Goal: Transaction & Acquisition: Purchase product/service

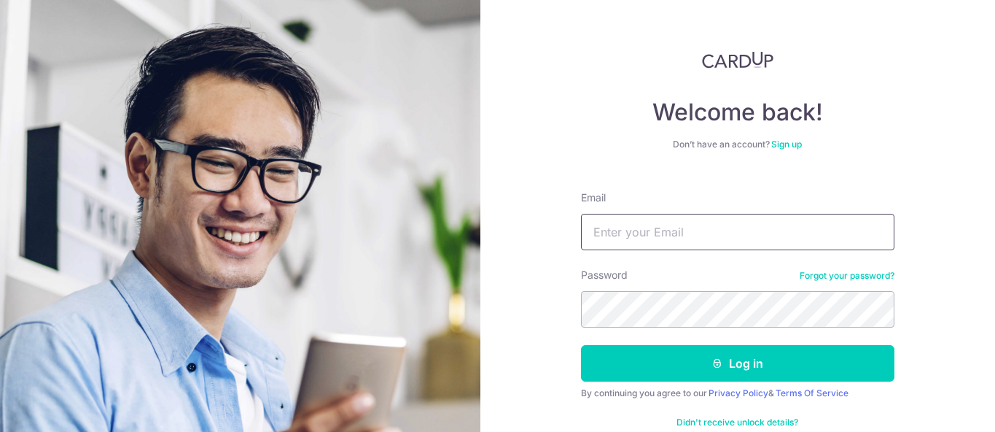
click at [645, 230] on input "Email" at bounding box center [738, 232] width 314 height 36
type input "msregantan@gmail.com"
click at [581, 345] on button "Log in" at bounding box center [738, 363] width 314 height 36
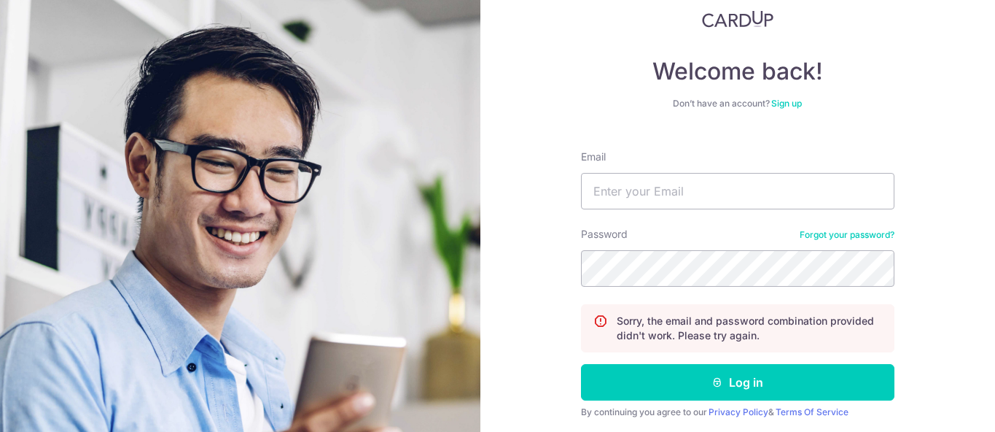
scroll to position [15, 0]
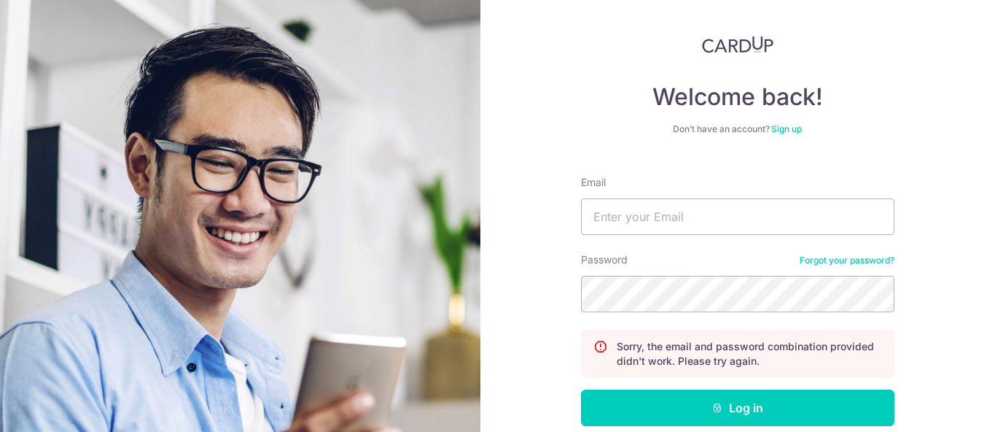
click at [792, 131] on link "Sign up" at bounding box center [787, 128] width 31 height 11
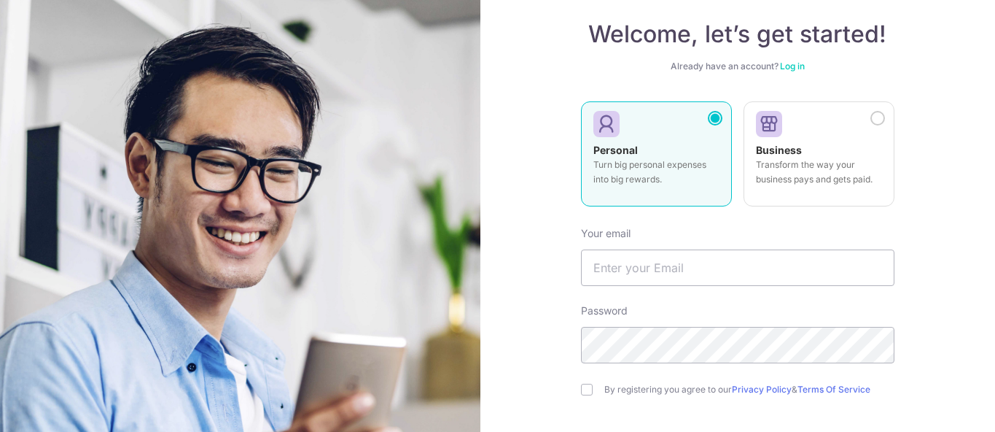
scroll to position [102, 0]
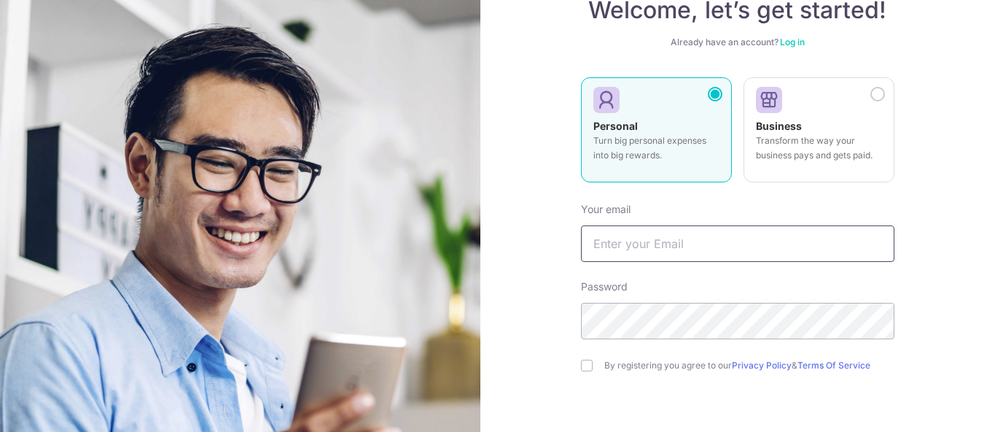
click at [675, 255] on input "text" at bounding box center [738, 243] width 314 height 36
type input "[EMAIL_ADDRESS][DOMAIN_NAME]"
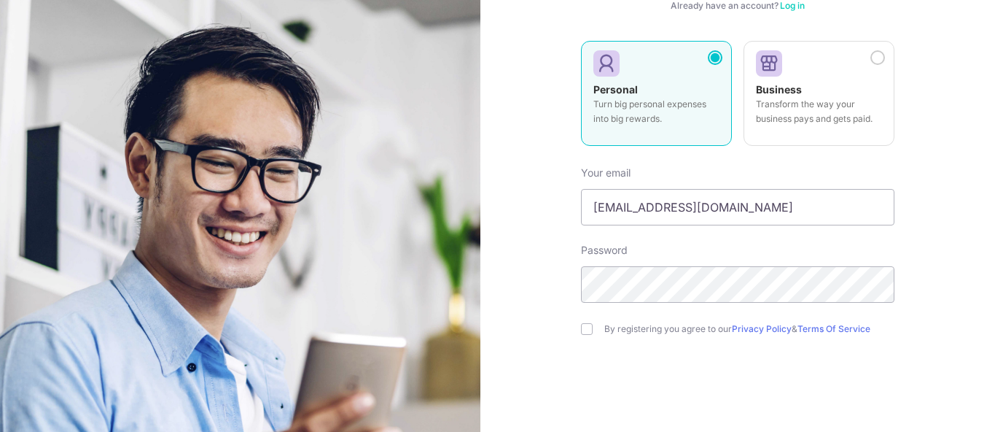
scroll to position [205, 0]
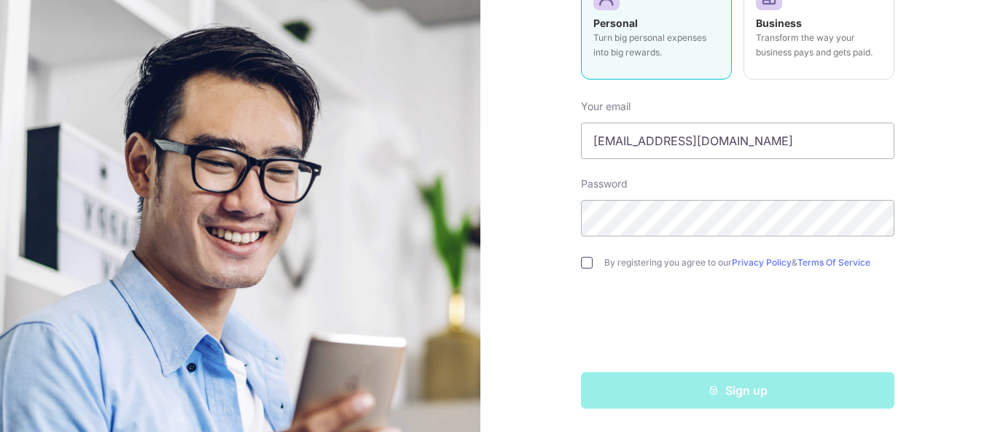
click at [587, 263] on input "checkbox" at bounding box center [587, 263] width 12 height 12
checkbox input "true"
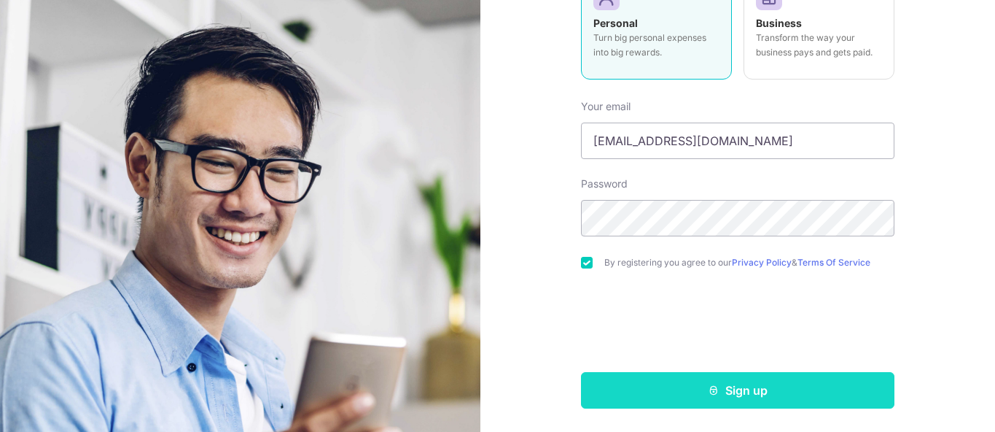
click at [673, 397] on button "Sign up" at bounding box center [738, 390] width 314 height 36
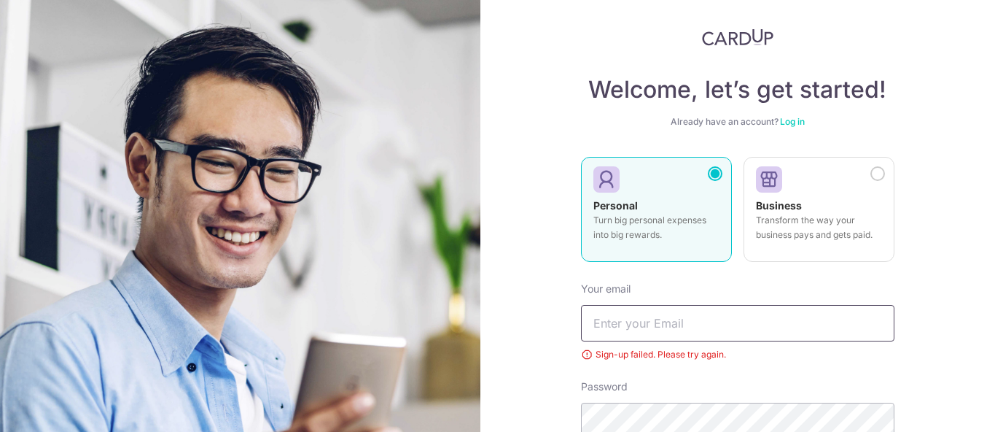
scroll to position [23, 0]
click at [799, 114] on div "Welcome, let’s get started! Already have an account? Log in Personal Turn big p…" at bounding box center [738, 319] width 314 height 583
click at [795, 120] on link "Log in" at bounding box center [792, 120] width 25 height 11
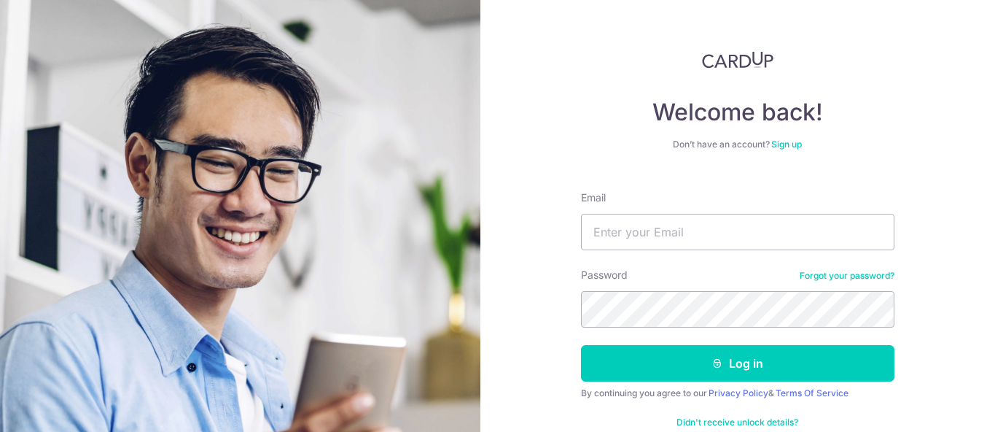
scroll to position [31, 0]
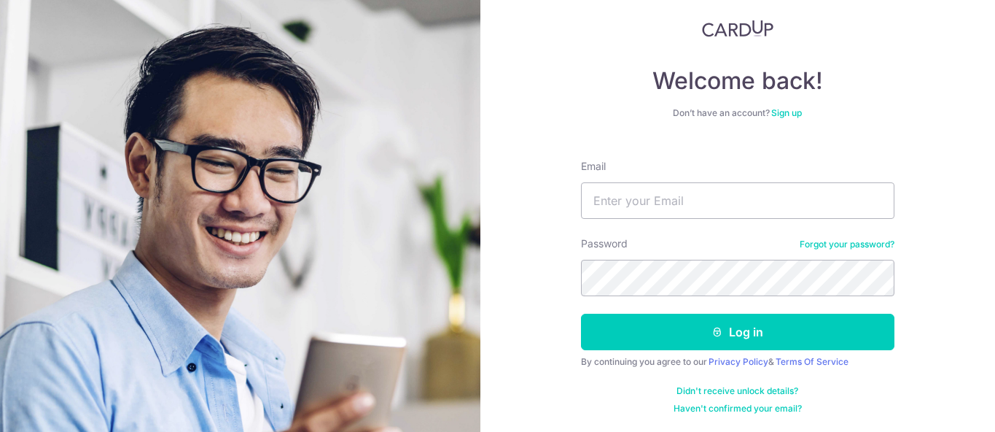
click at [823, 245] on link "Forgot your password?" at bounding box center [847, 244] width 95 height 12
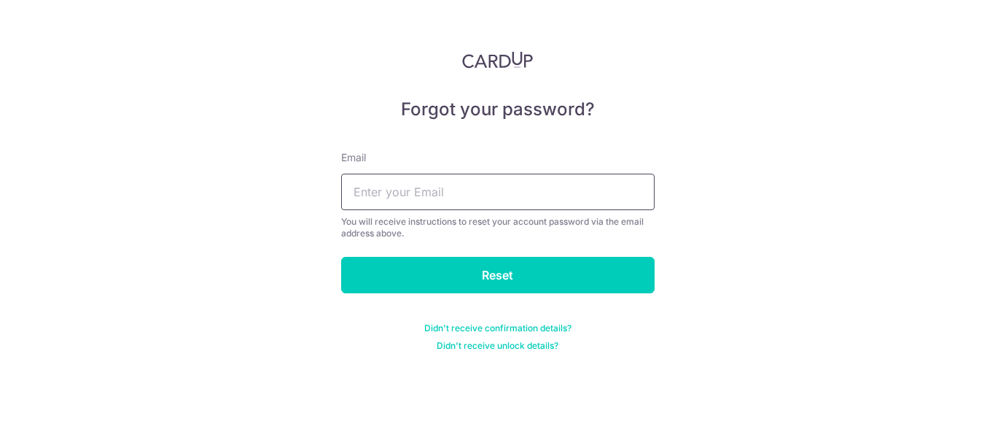
click at [535, 190] on input "text" at bounding box center [498, 192] width 314 height 36
type input "[EMAIL_ADDRESS][DOMAIN_NAME]"
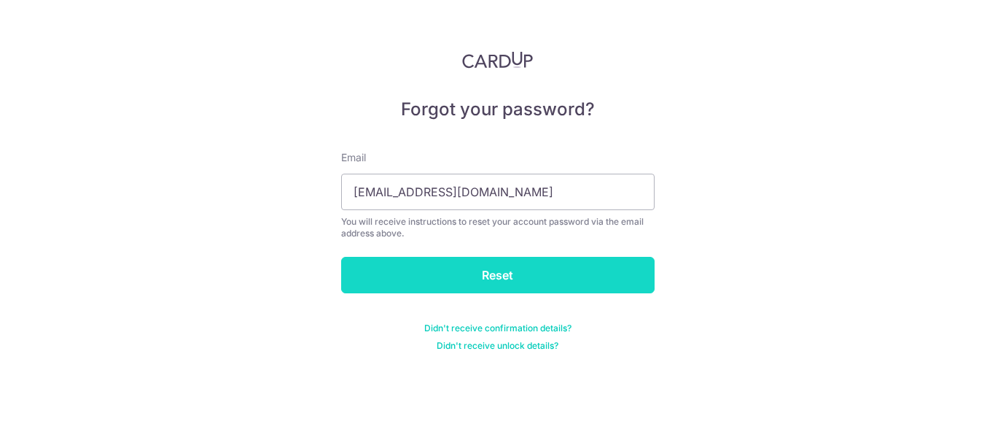
click at [524, 279] on input "Reset" at bounding box center [498, 275] width 314 height 36
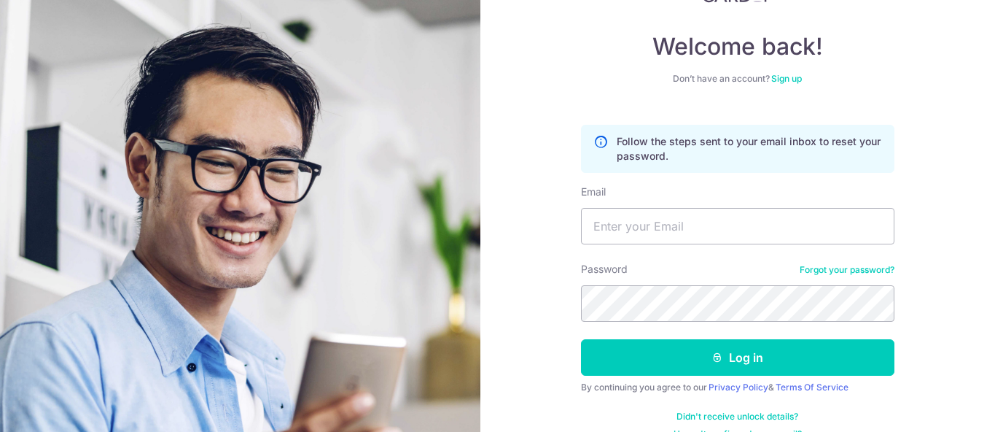
scroll to position [73, 0]
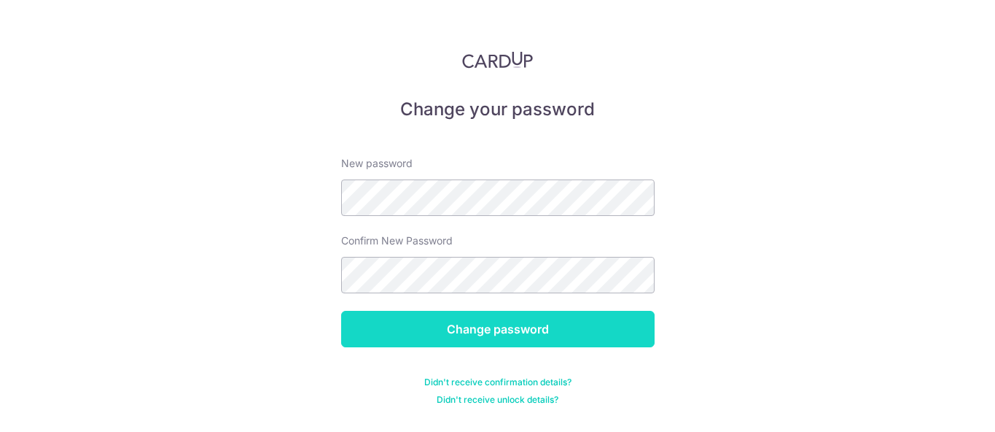
click at [505, 335] on input "Change password" at bounding box center [498, 329] width 314 height 36
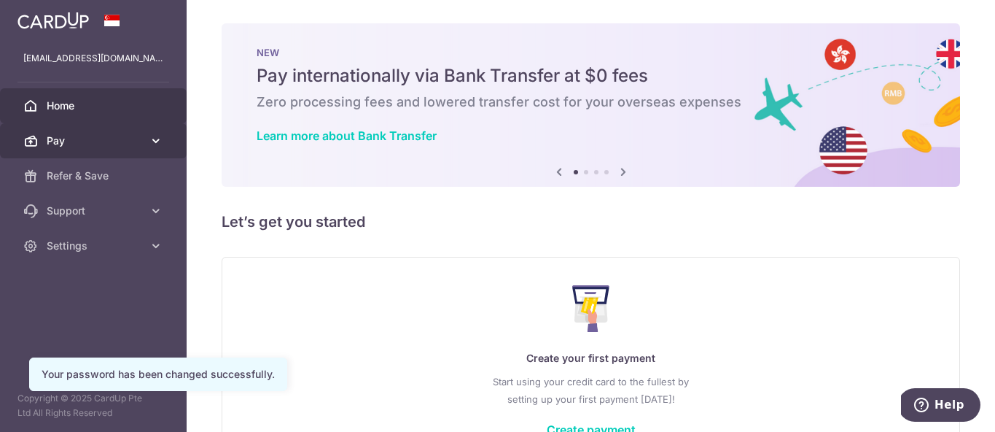
click at [149, 142] on icon at bounding box center [156, 140] width 15 height 15
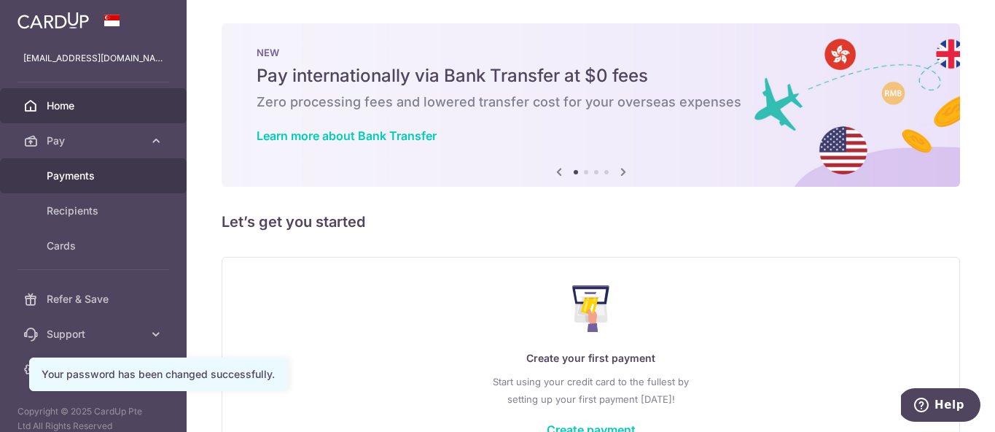
click at [123, 178] on span "Payments" at bounding box center [95, 175] width 96 height 15
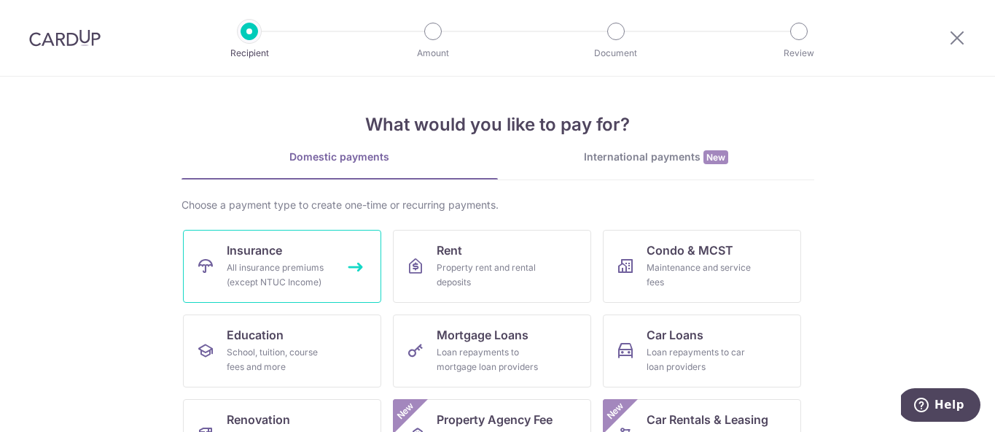
click at [348, 264] on link "Insurance All insurance premiums (except NTUC Income)" at bounding box center [282, 266] width 198 height 73
click at [275, 260] on div "All insurance premiums (except NTUC Income)" at bounding box center [279, 274] width 105 height 29
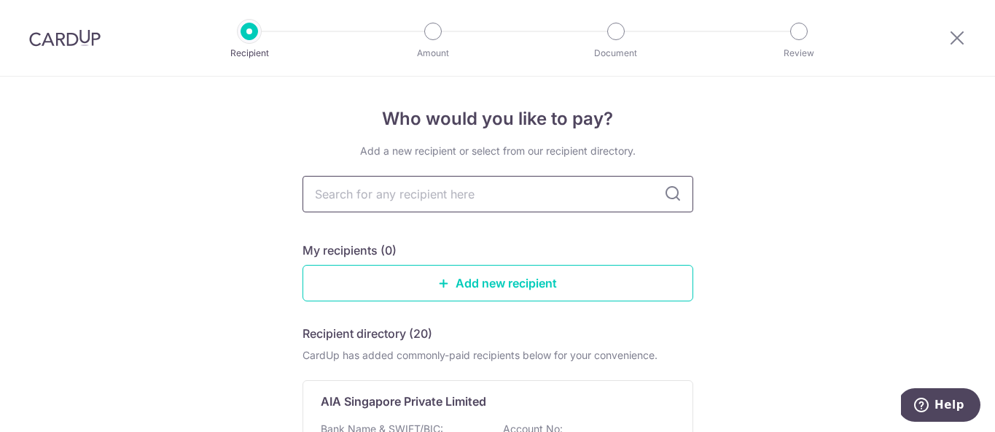
click at [491, 195] on input "text" at bounding box center [498, 194] width 391 height 36
type input "Prudential"
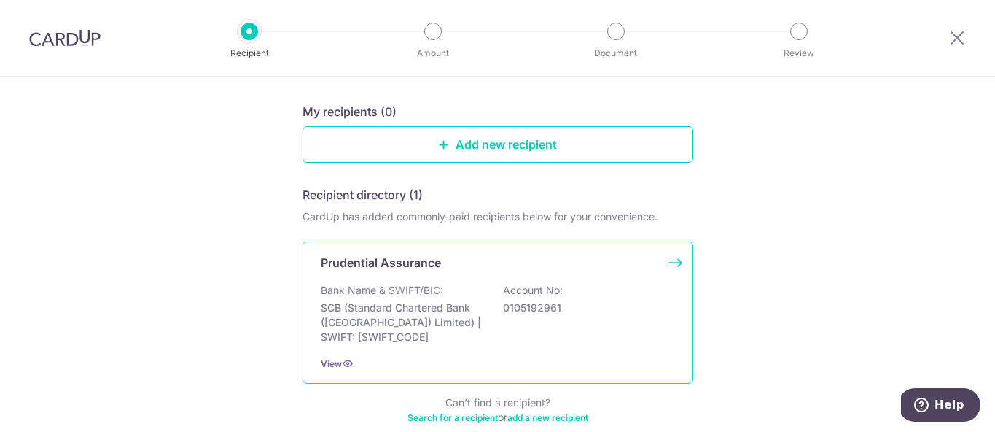
scroll to position [145, 0]
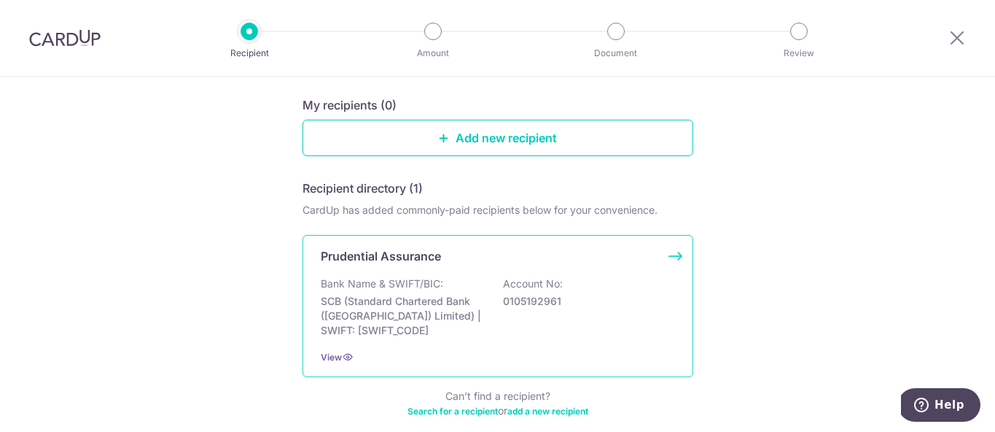
click at [339, 364] on div "View" at bounding box center [498, 356] width 354 height 15
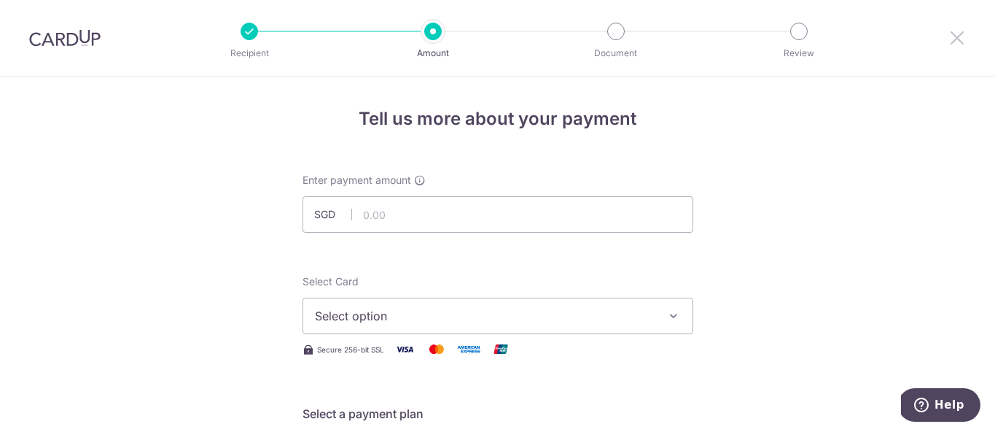
click at [957, 38] on icon at bounding box center [958, 37] width 18 height 18
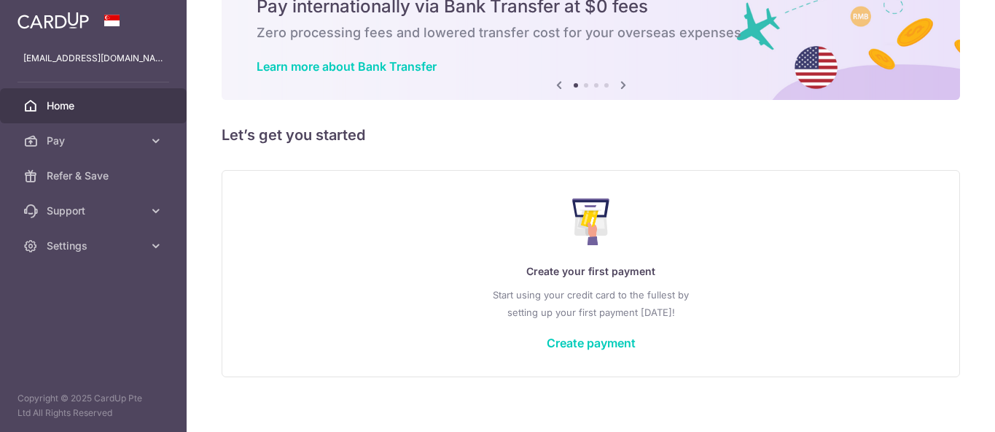
scroll to position [72, 0]
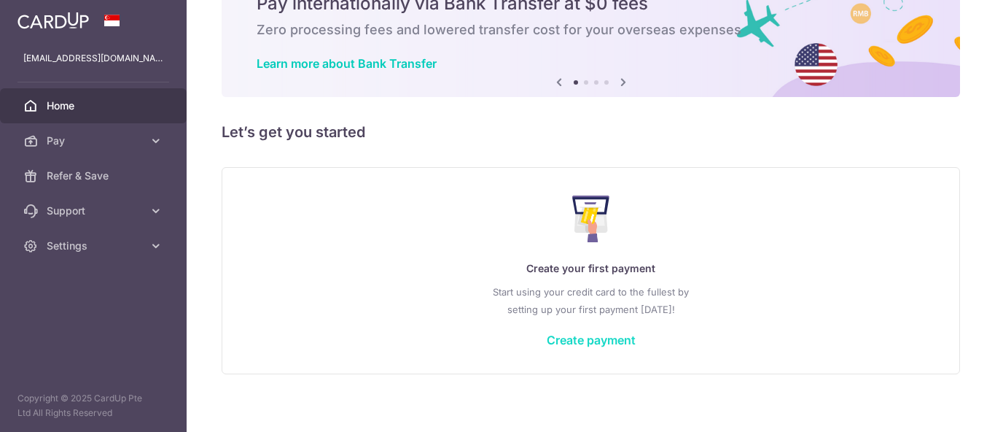
click at [588, 341] on link "Create payment" at bounding box center [591, 340] width 89 height 15
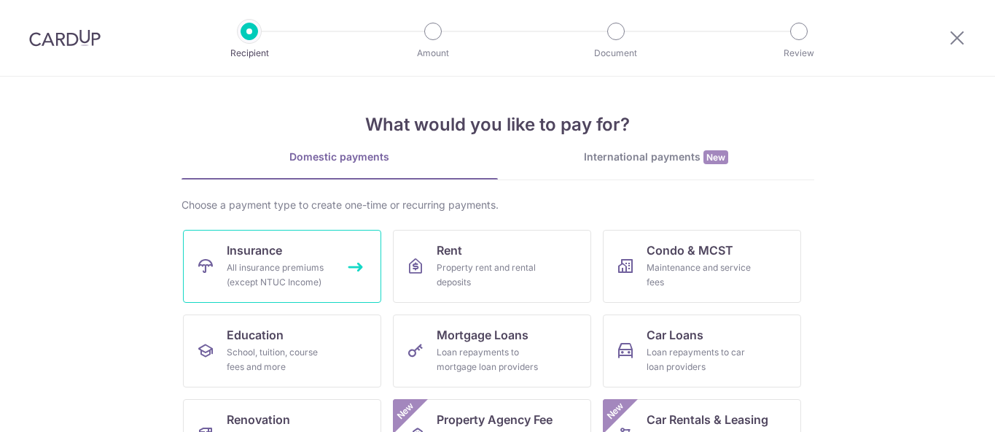
click at [252, 250] on span "Insurance" at bounding box center [254, 250] width 55 height 18
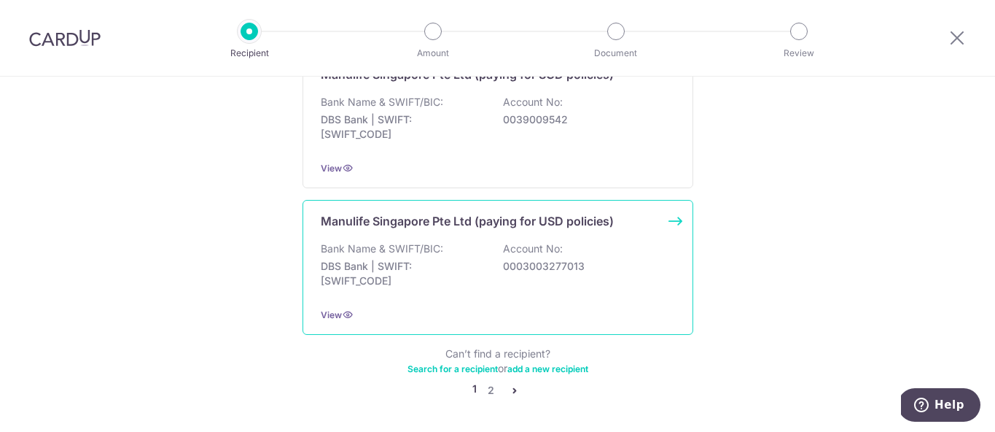
scroll to position [1534, 0]
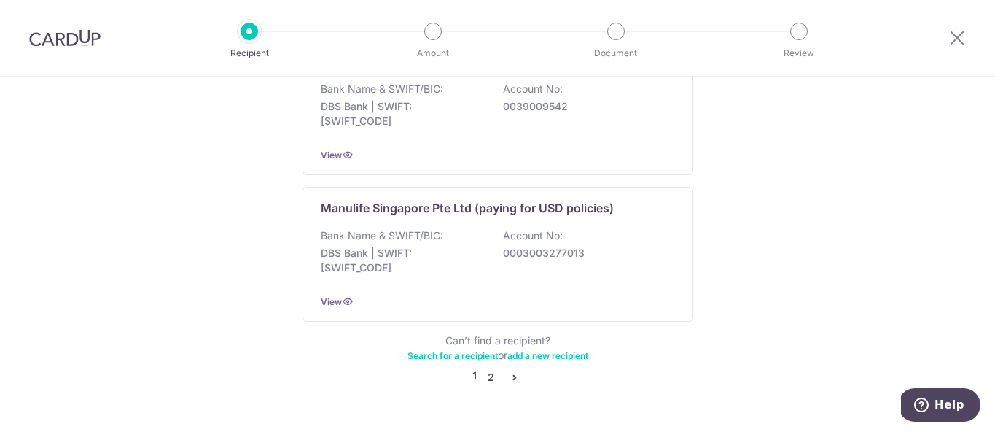
click at [494, 368] on link "2" at bounding box center [492, 377] width 18 height 18
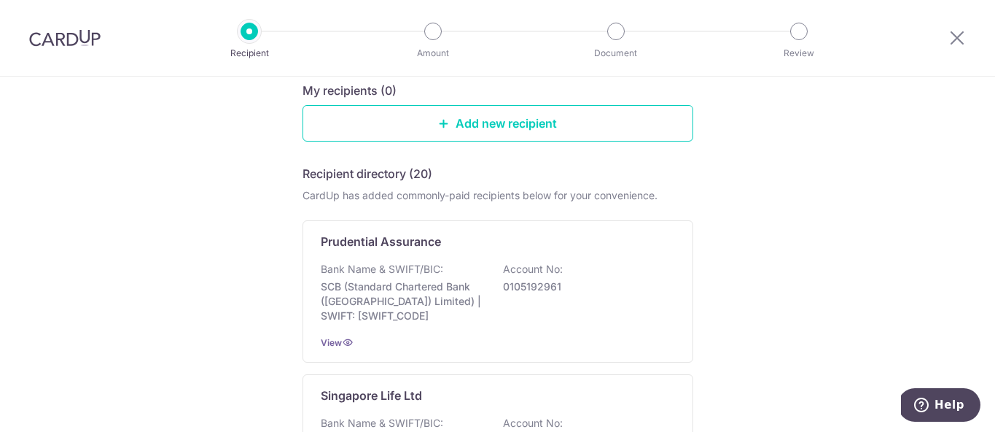
scroll to position [186, 0]
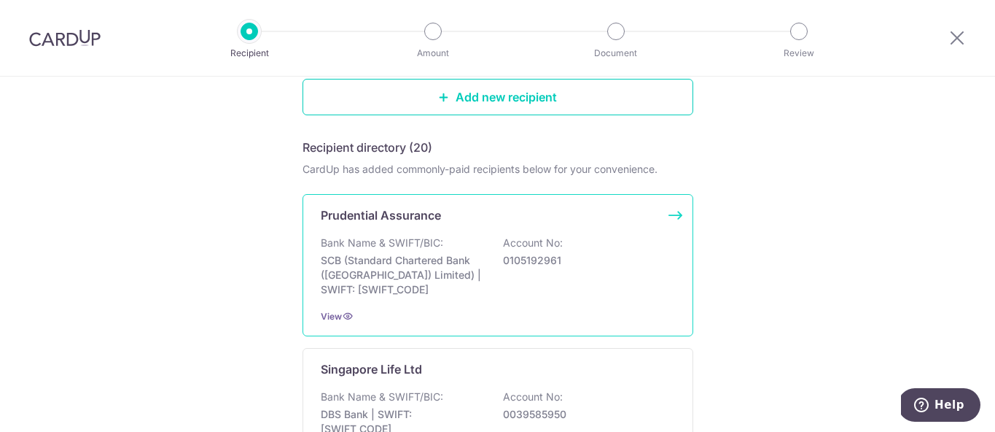
click at [391, 219] on p "Prudential Assurance" at bounding box center [381, 215] width 120 height 18
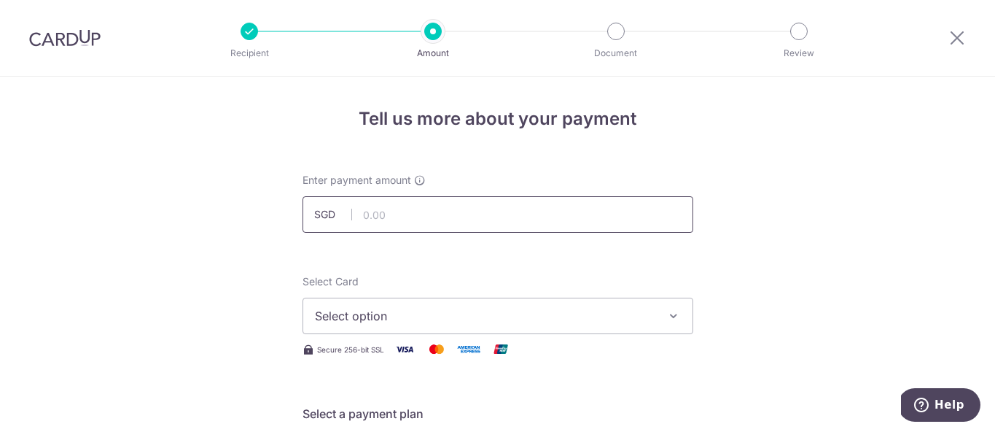
click at [435, 211] on input "text" at bounding box center [498, 214] width 391 height 36
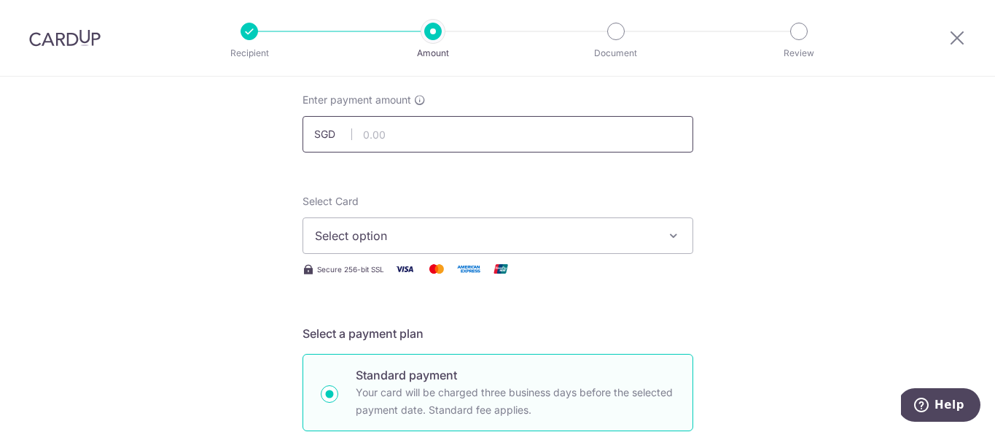
scroll to position [157, 0]
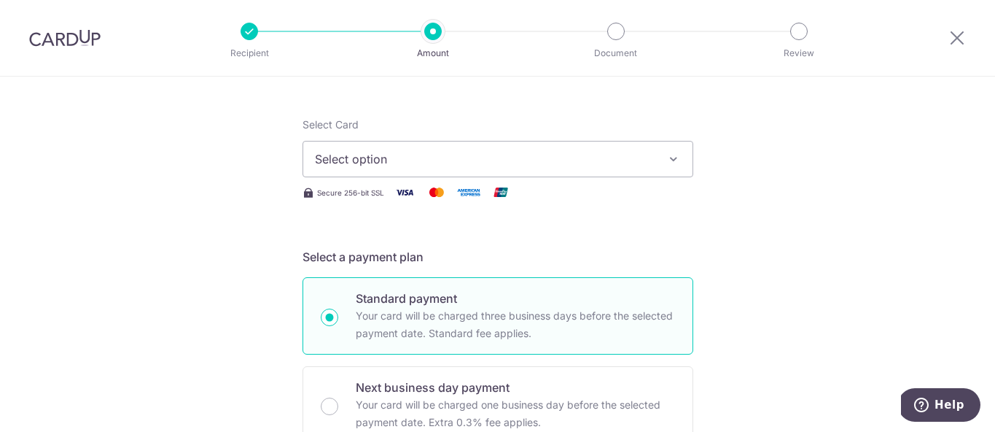
click at [561, 155] on span "Select option" at bounding box center [485, 159] width 340 height 18
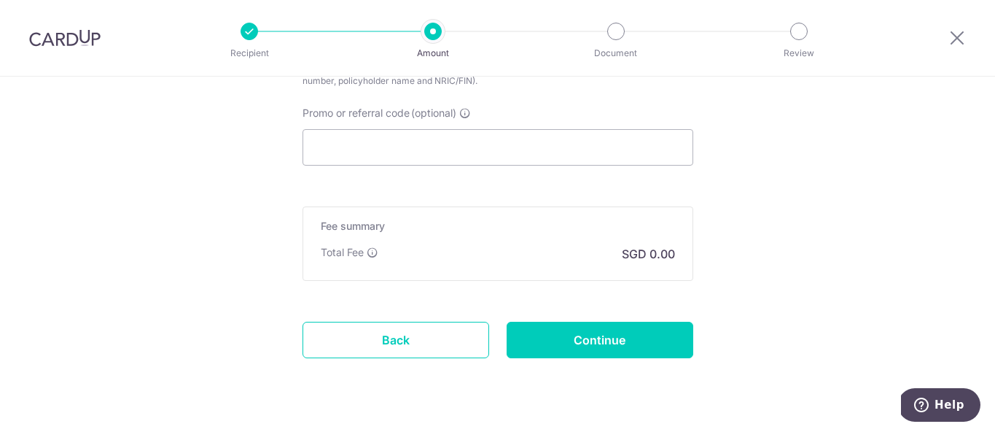
scroll to position [0, 0]
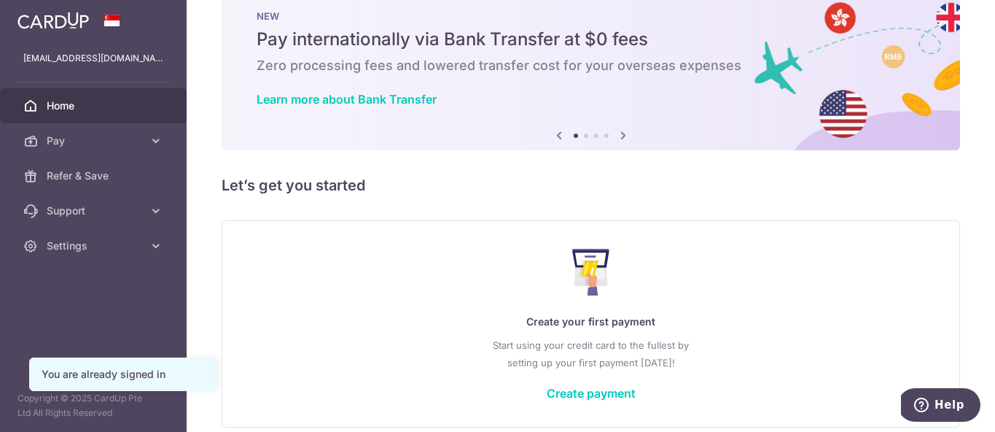
scroll to position [42, 0]
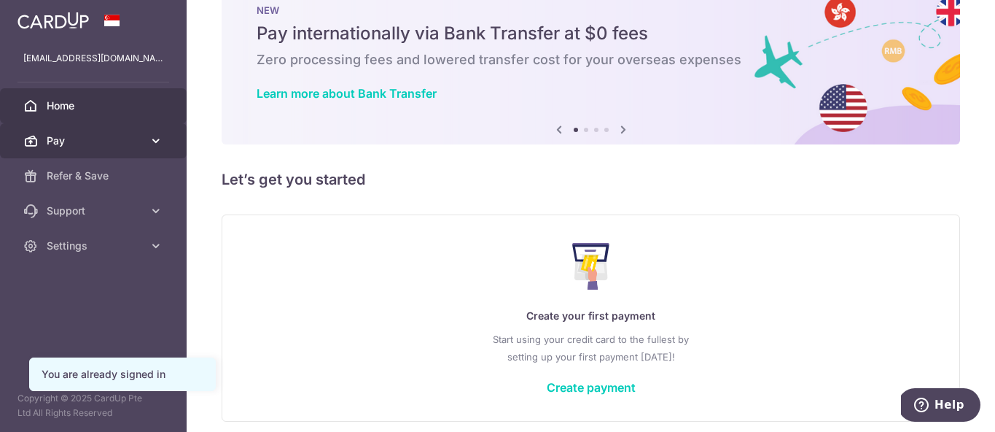
click at [153, 141] on icon at bounding box center [156, 140] width 15 height 15
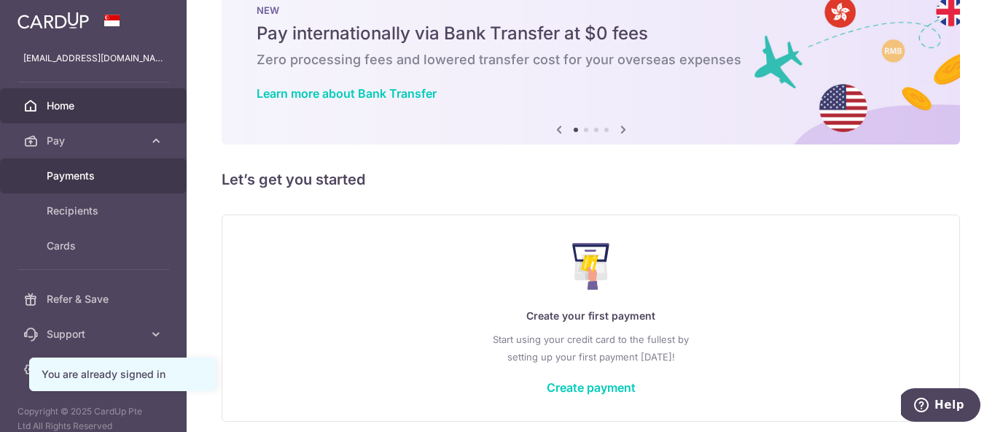
scroll to position [13, 0]
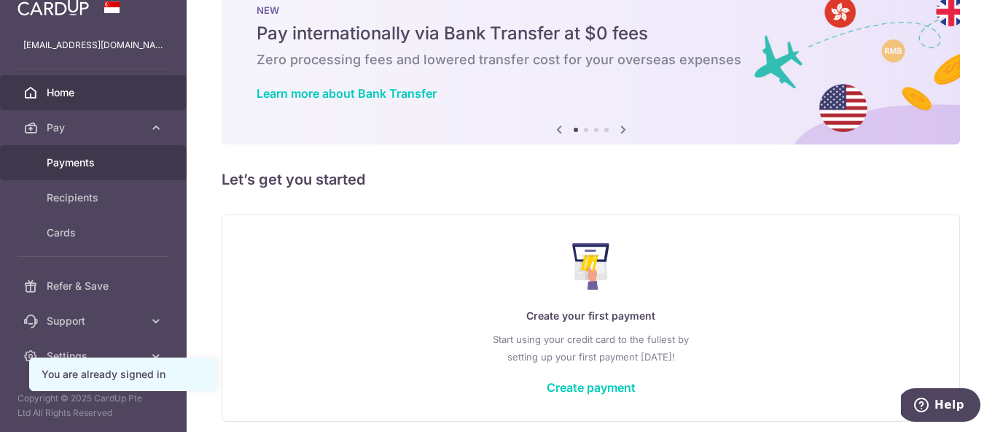
click at [127, 169] on span "Payments" at bounding box center [95, 162] width 96 height 15
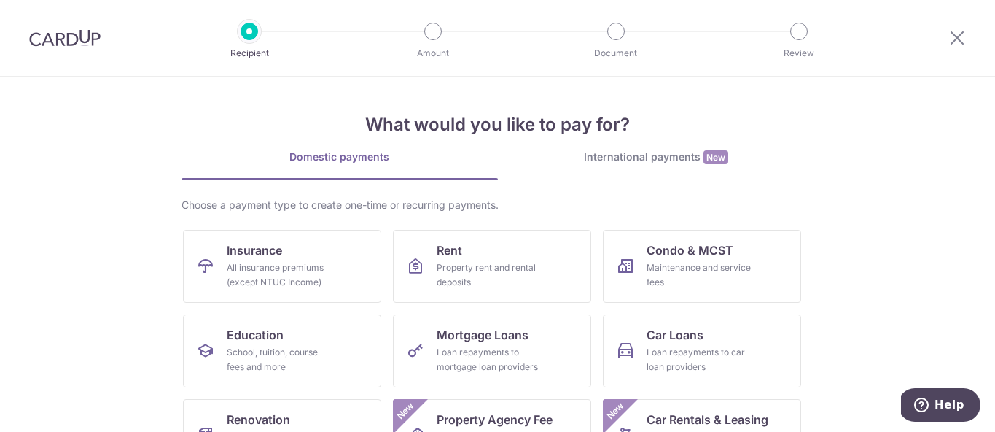
click at [941, 31] on div at bounding box center [958, 38] width 76 height 76
click at [957, 38] on icon at bounding box center [958, 37] width 18 height 18
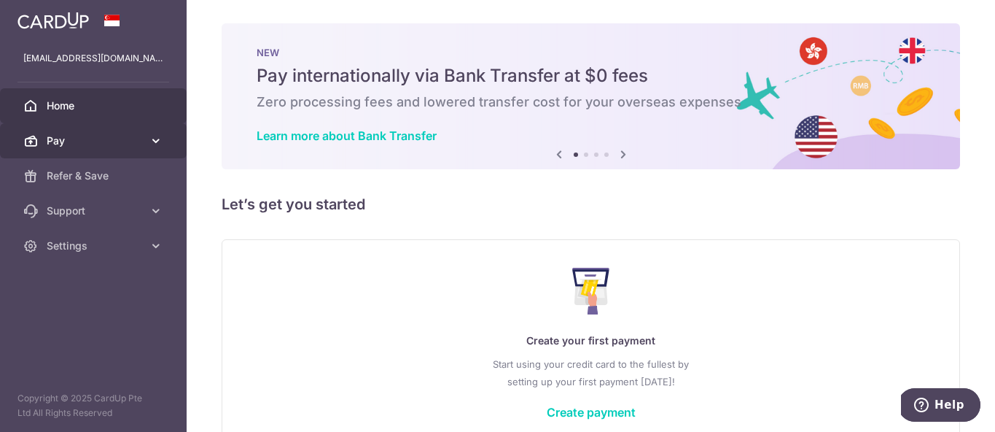
click at [125, 146] on span "Pay" at bounding box center [95, 140] width 96 height 15
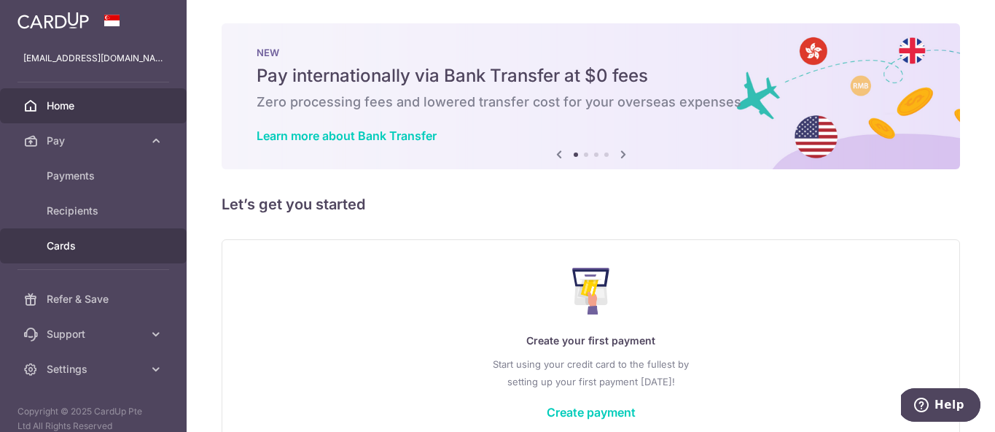
click at [81, 237] on link "Cards" at bounding box center [93, 245] width 187 height 35
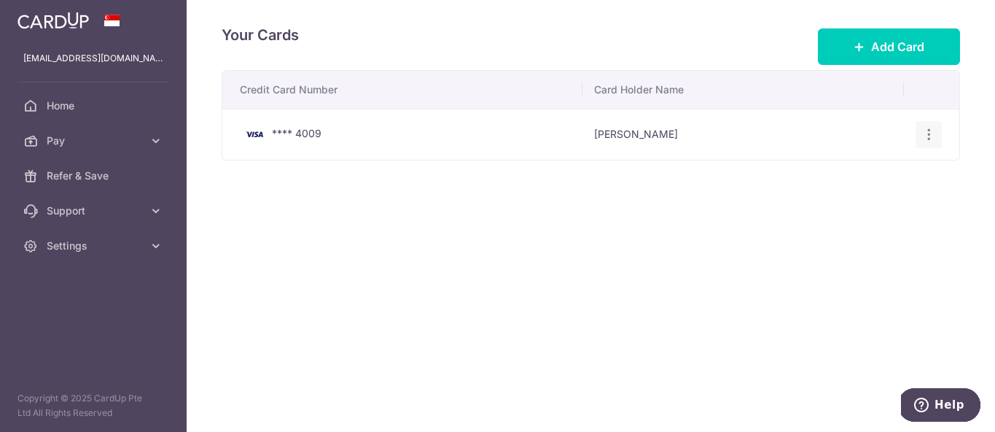
click at [922, 132] on icon "button" at bounding box center [929, 134] width 15 height 15
click at [858, 210] on span "Delete" at bounding box center [880, 210] width 99 height 18
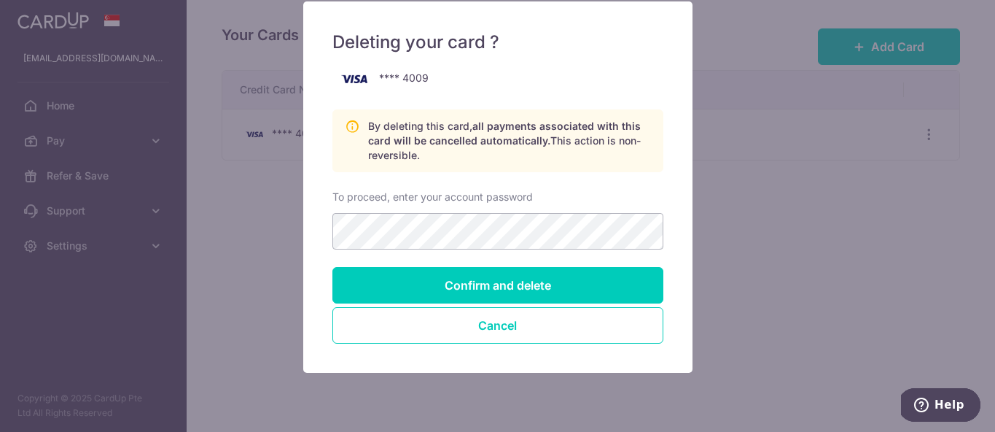
scroll to position [151, 0]
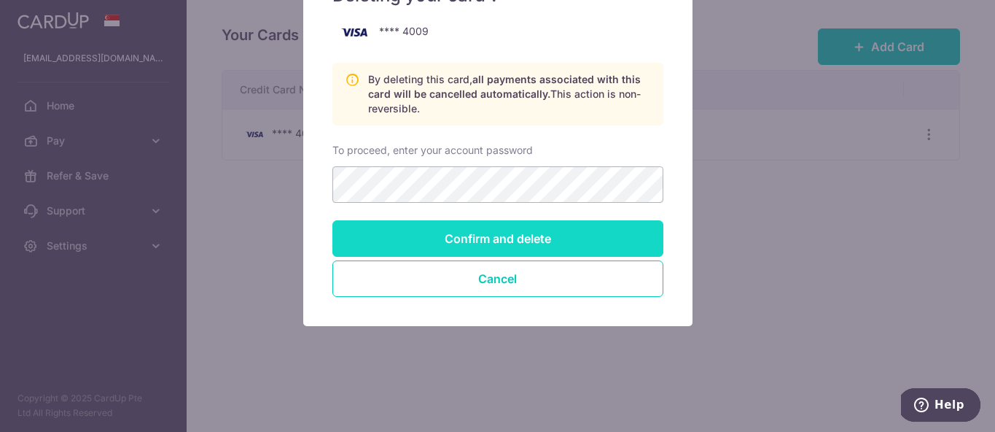
click at [529, 238] on input "Confirm and delete" at bounding box center [498, 238] width 331 height 36
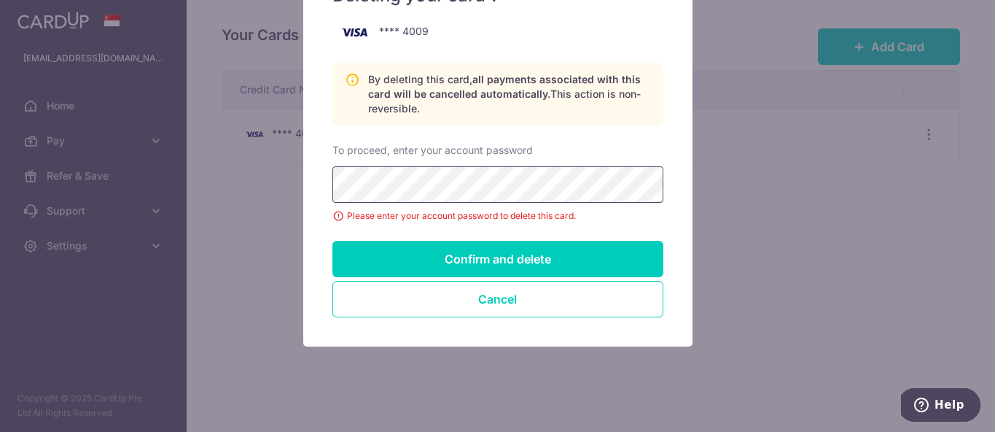
click at [333, 241] on input "Confirm and delete" at bounding box center [498, 259] width 331 height 36
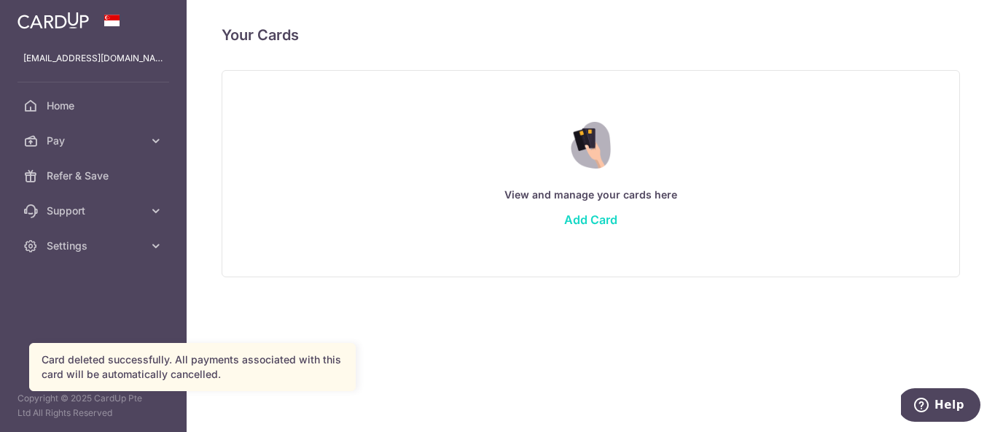
click at [597, 222] on link "Add Card" at bounding box center [590, 219] width 53 height 15
